Goal: Find specific page/section: Find specific page/section

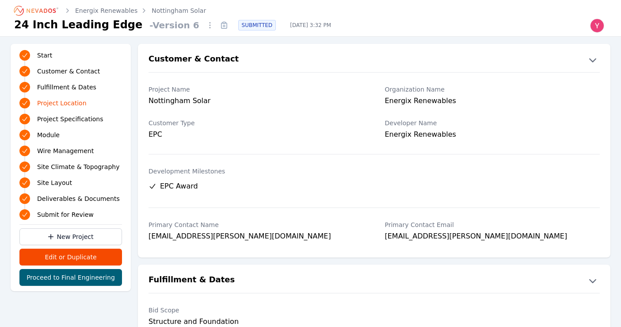
scroll to position [472, 0]
click at [44, 13] on icon "Breadcrumb" at bounding box center [36, 11] width 49 height 14
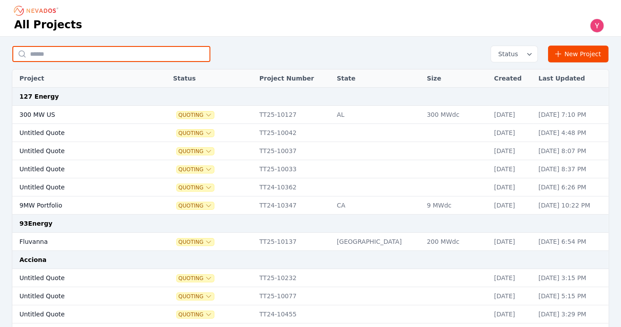
click at [59, 56] on input "text" at bounding box center [111, 54] width 198 height 16
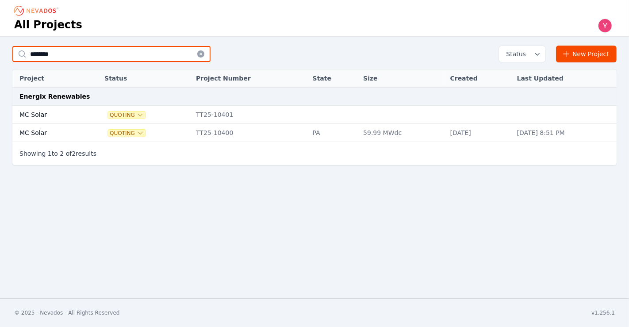
type input "********"
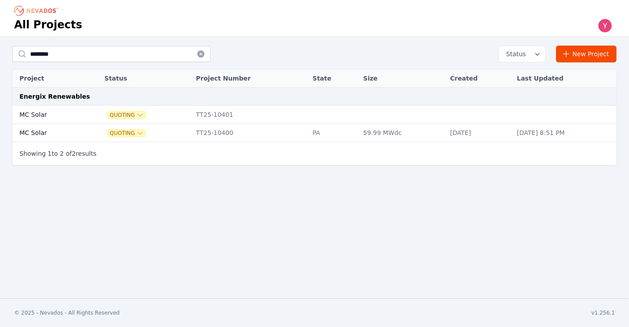
click at [210, 128] on td "TT25-10400" at bounding box center [249, 133] width 117 height 18
click at [182, 119] on td "Quoting" at bounding box center [146, 115] width 92 height 18
click at [219, 140] on td "TT25-10400" at bounding box center [249, 133] width 117 height 18
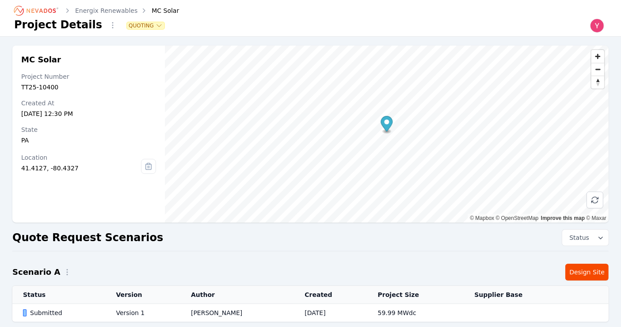
click at [130, 42] on div "MC Solar Project Number TT25-10400 Created At Aug 19, 2025, 12:30 PM State PA L…" at bounding box center [310, 188] width 621 height 302
